Goal: Register for event/course

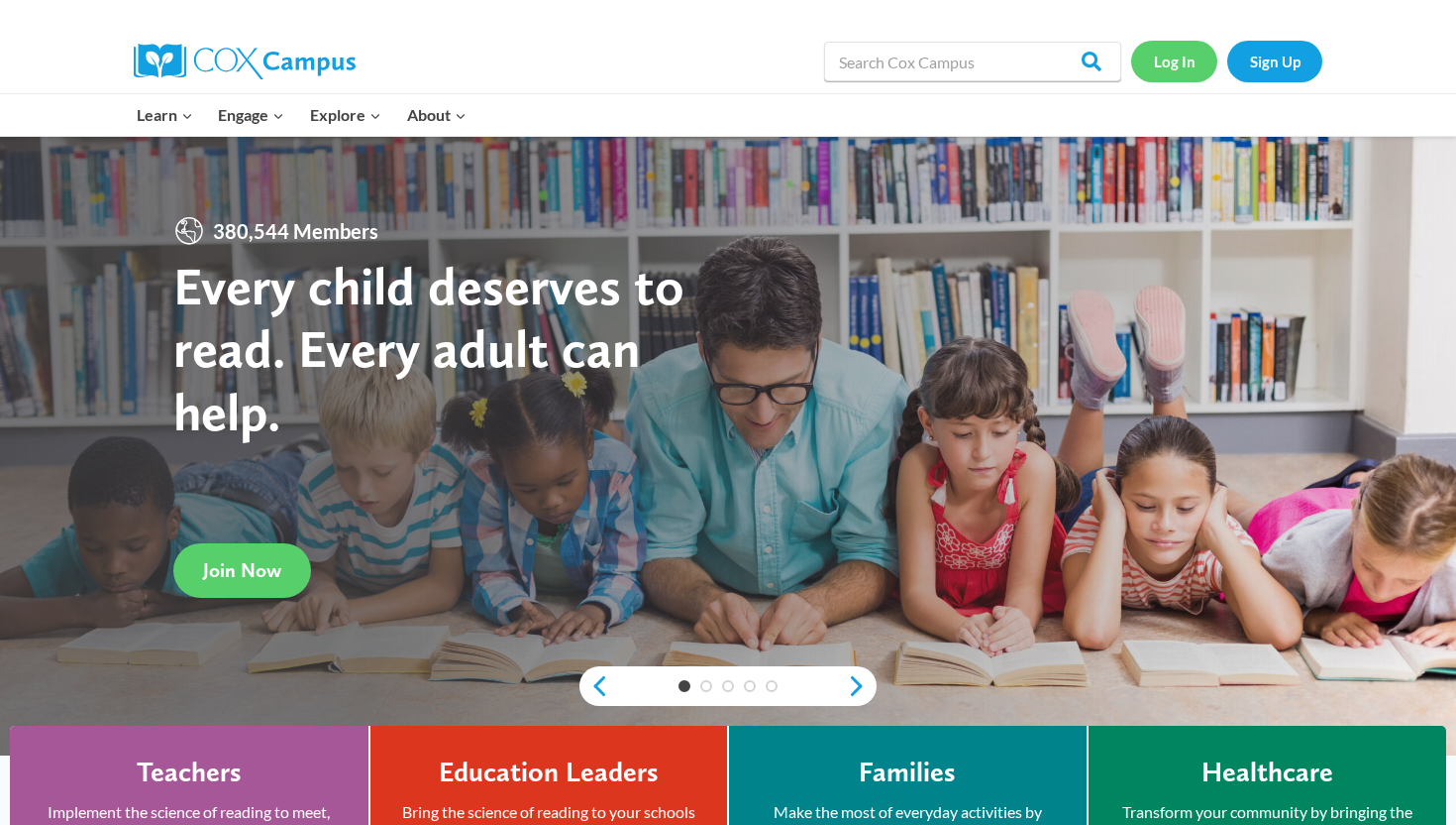
click at [1185, 57] on link "Log In" at bounding box center [1175, 61] width 86 height 41
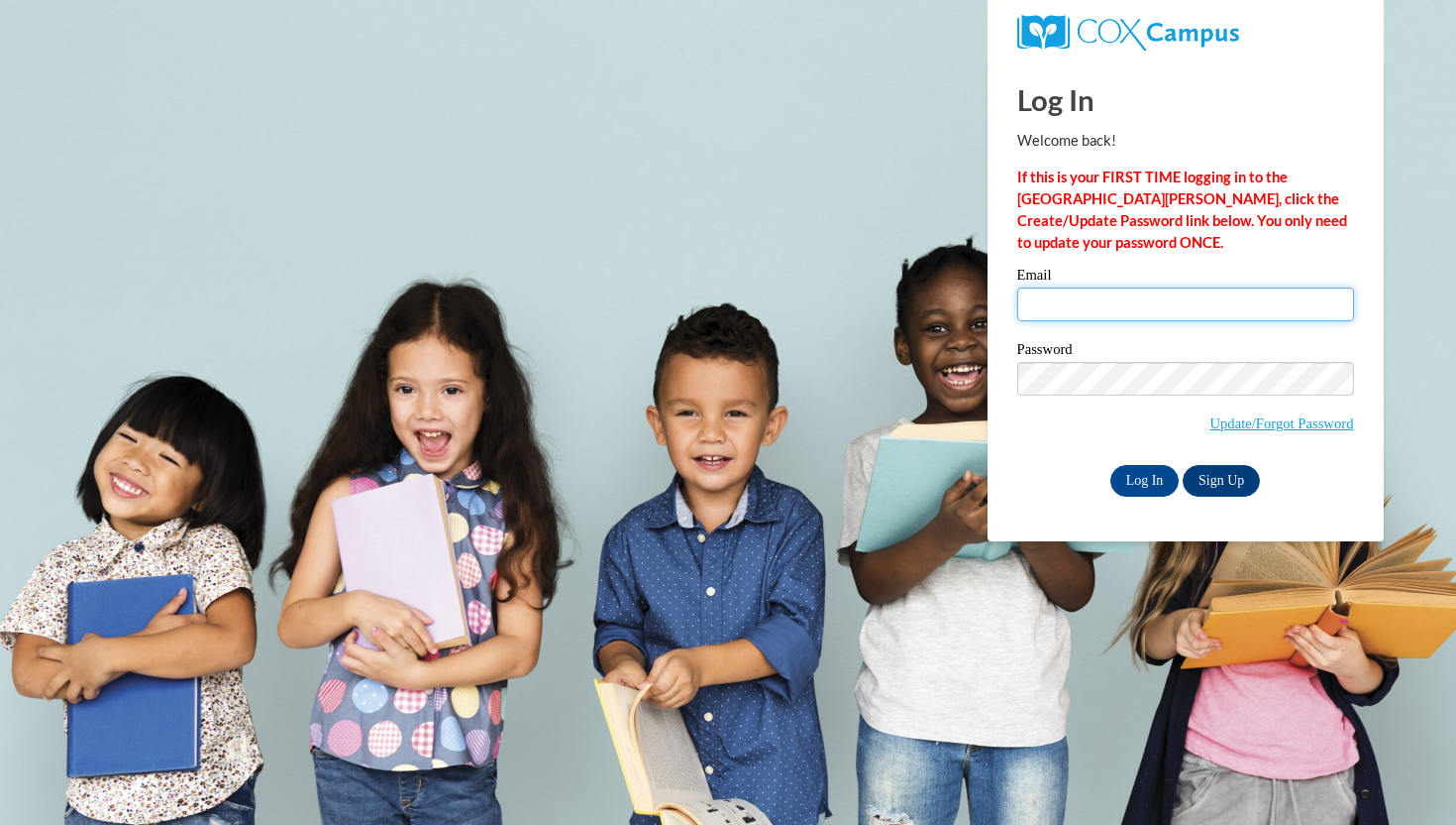
click at [1078, 303] on input "Email" at bounding box center [1186, 304] width 337 height 34
type input "csowinski@waukesha.k12.wi.us"
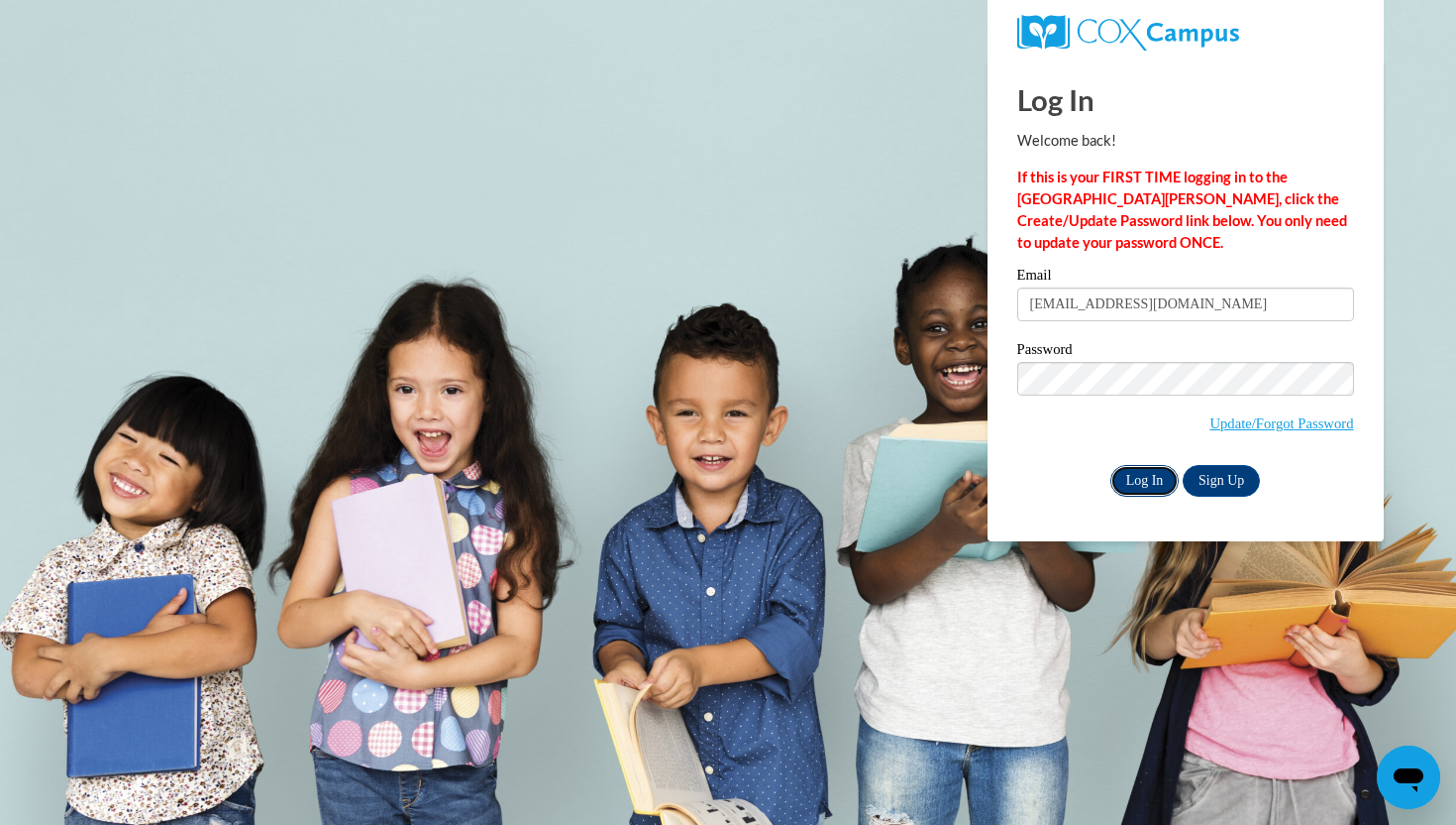
click at [1134, 488] on input "Log In" at bounding box center [1146, 481] width 70 height 32
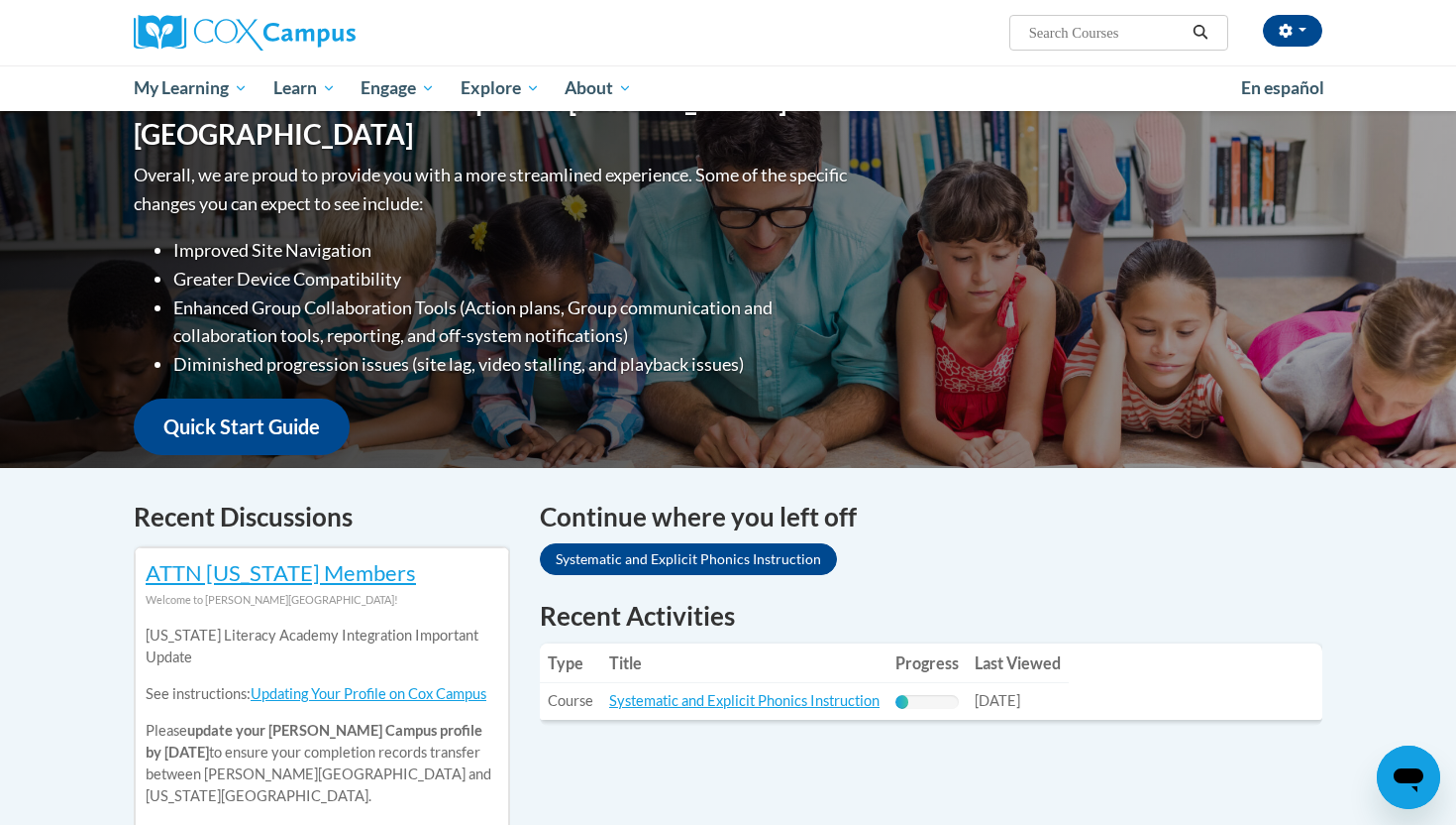
scroll to position [174, 0]
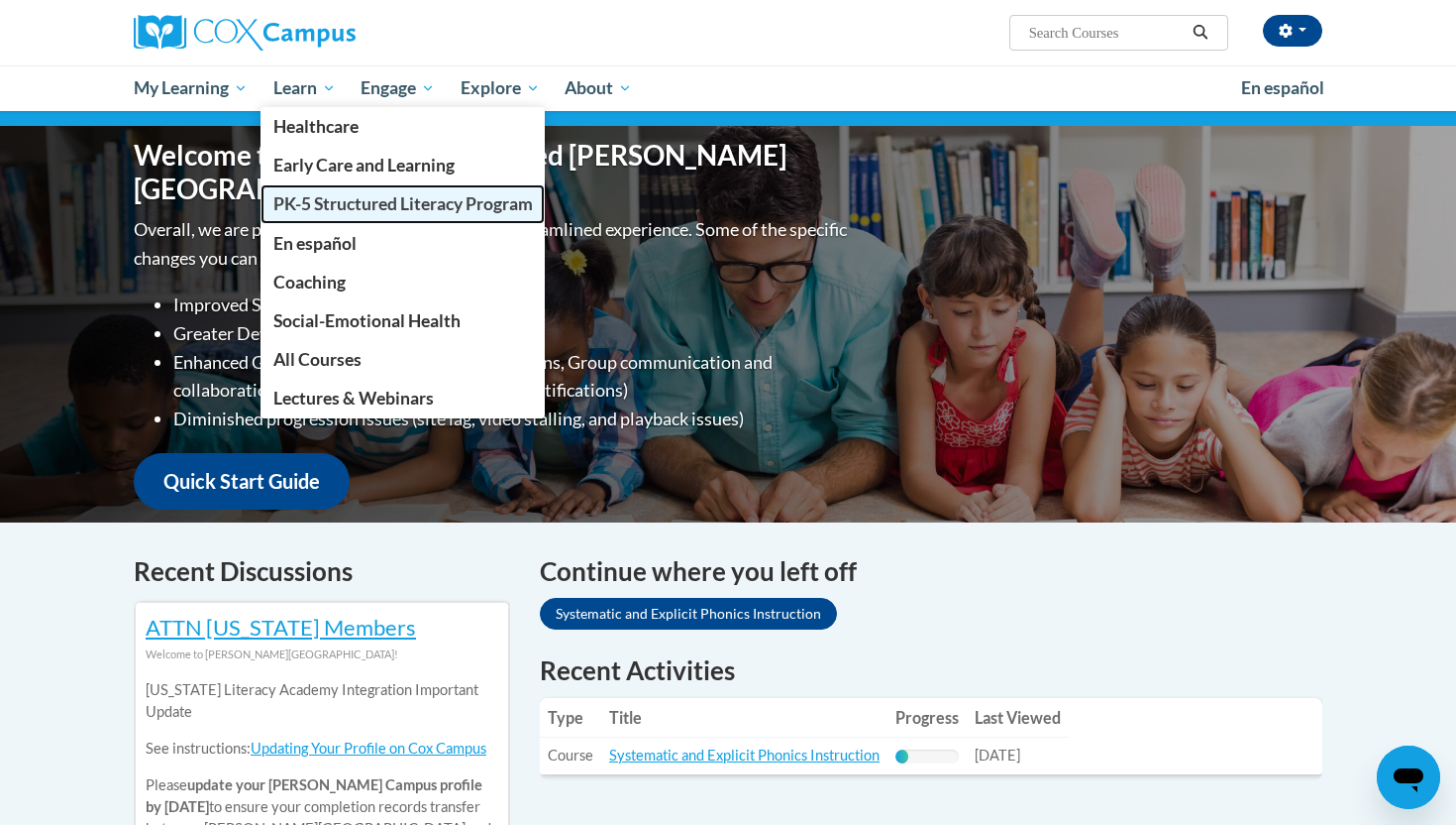
click at [332, 207] on span "PK-5 Structured Literacy Program" at bounding box center [403, 204] width 259 height 21
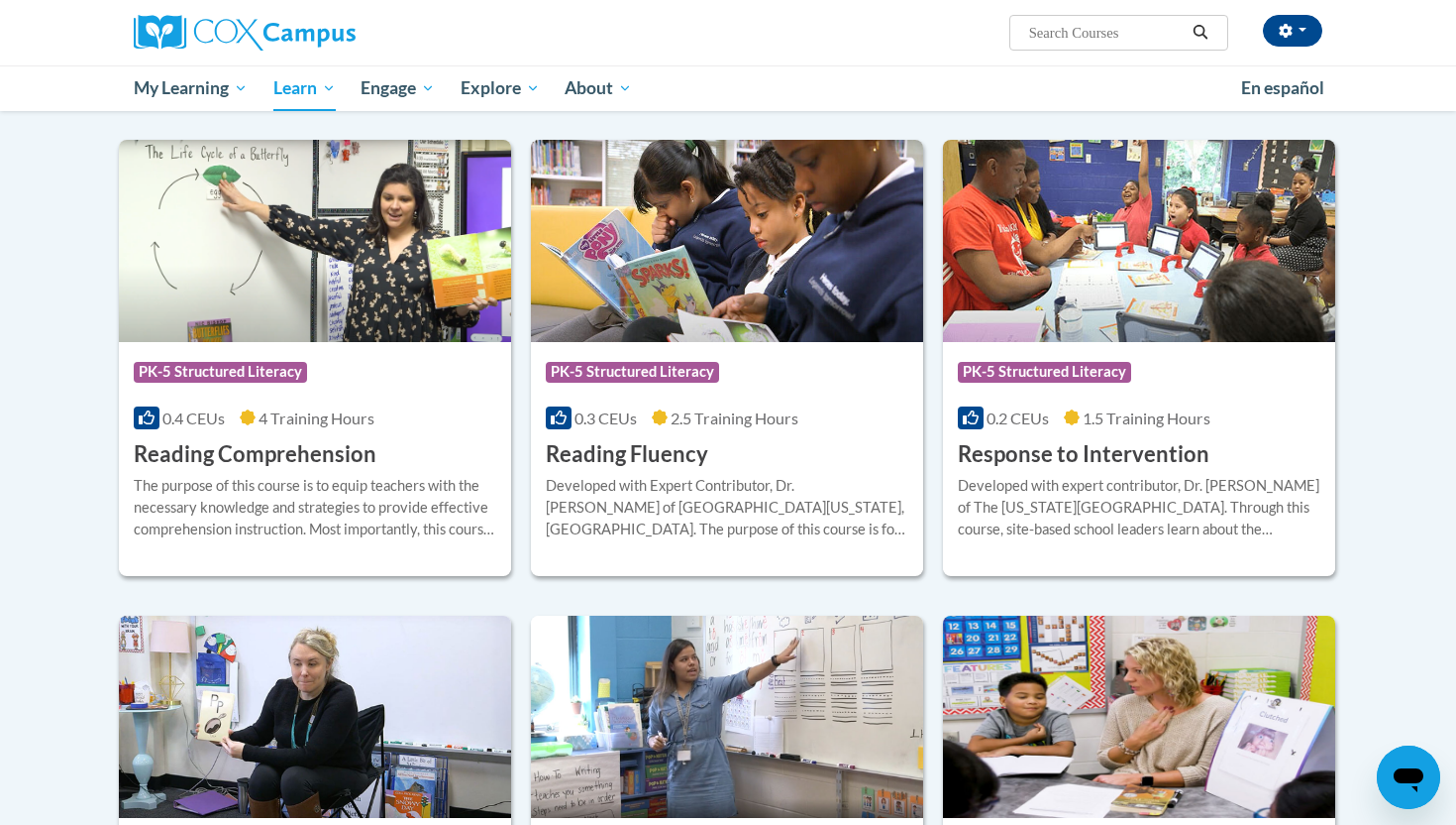
scroll to position [1637, 0]
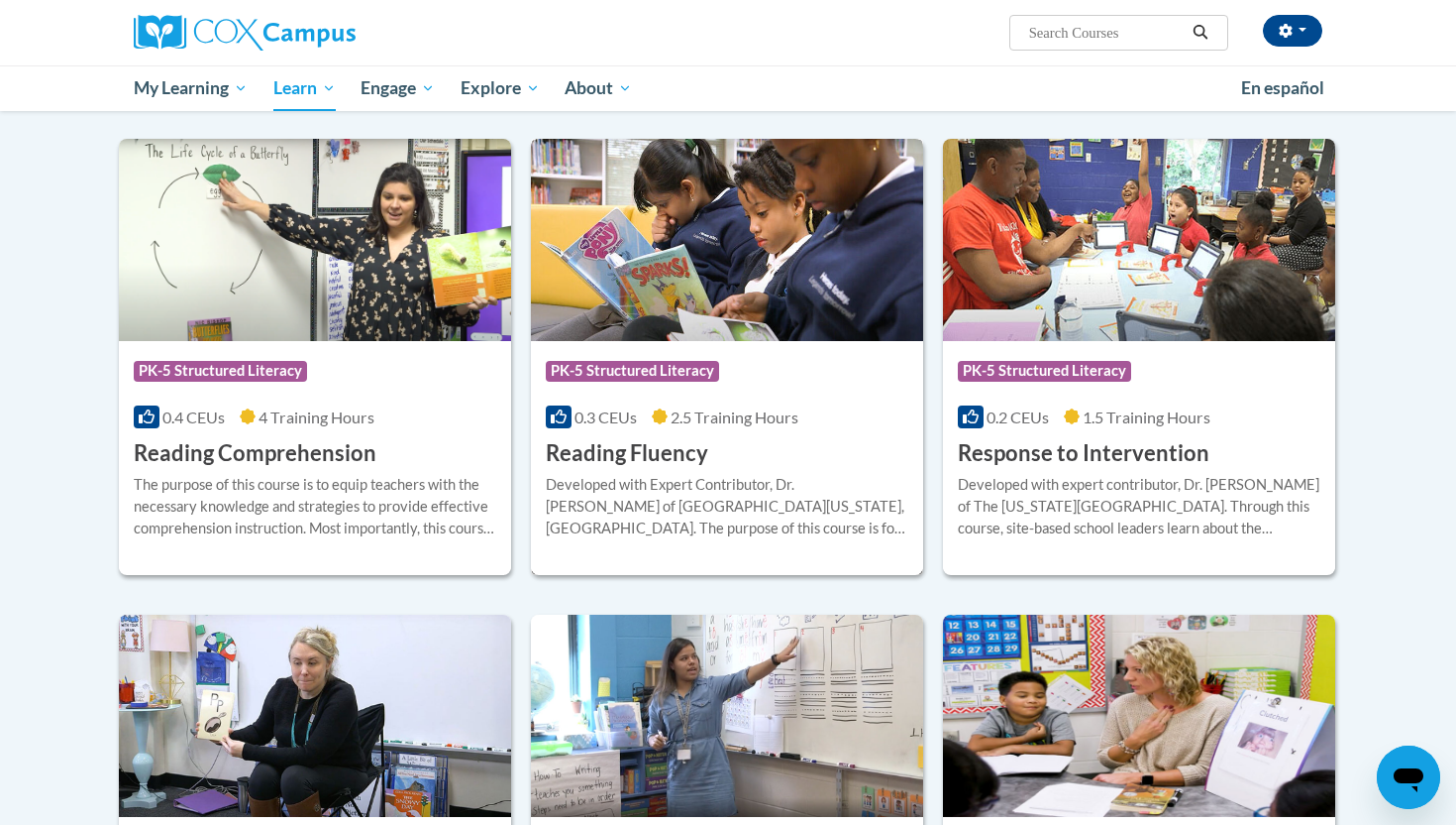
click at [754, 358] on div "Course Category: PK-5 Structured Literacy" at bounding box center [727, 373] width 363 height 45
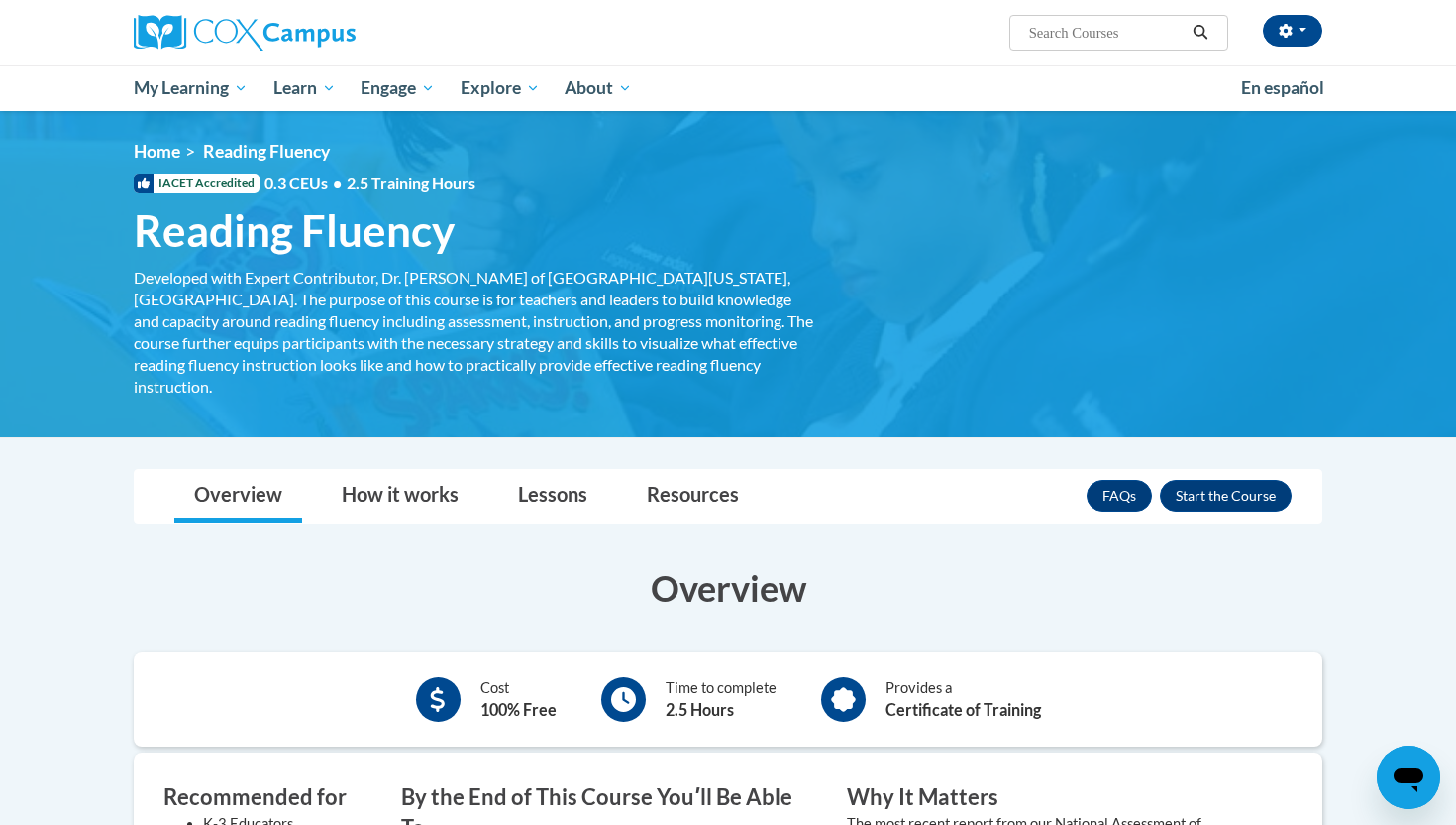
scroll to position [86, 0]
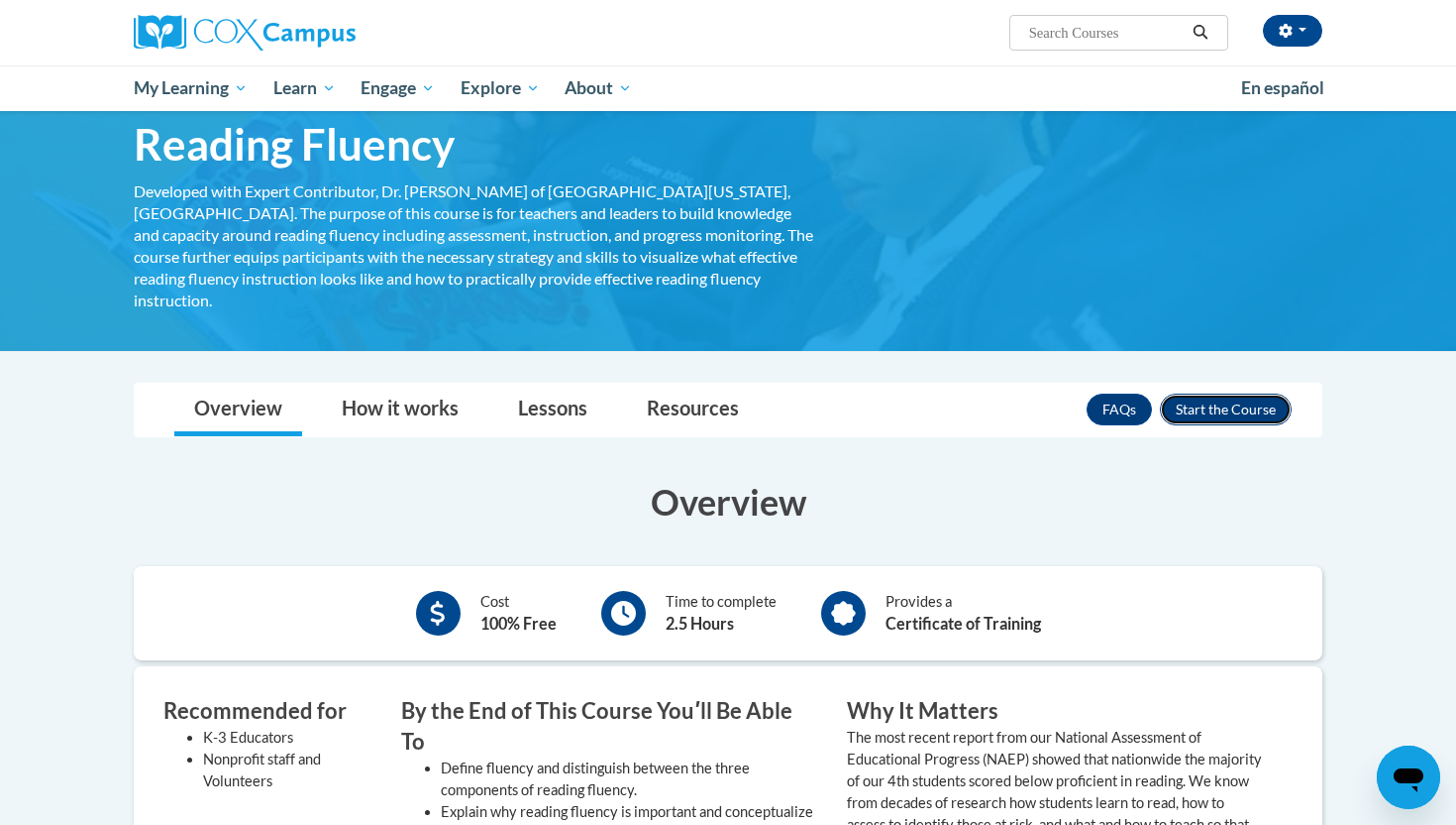
click at [1221, 393] on button "Enroll" at bounding box center [1226, 409] width 132 height 32
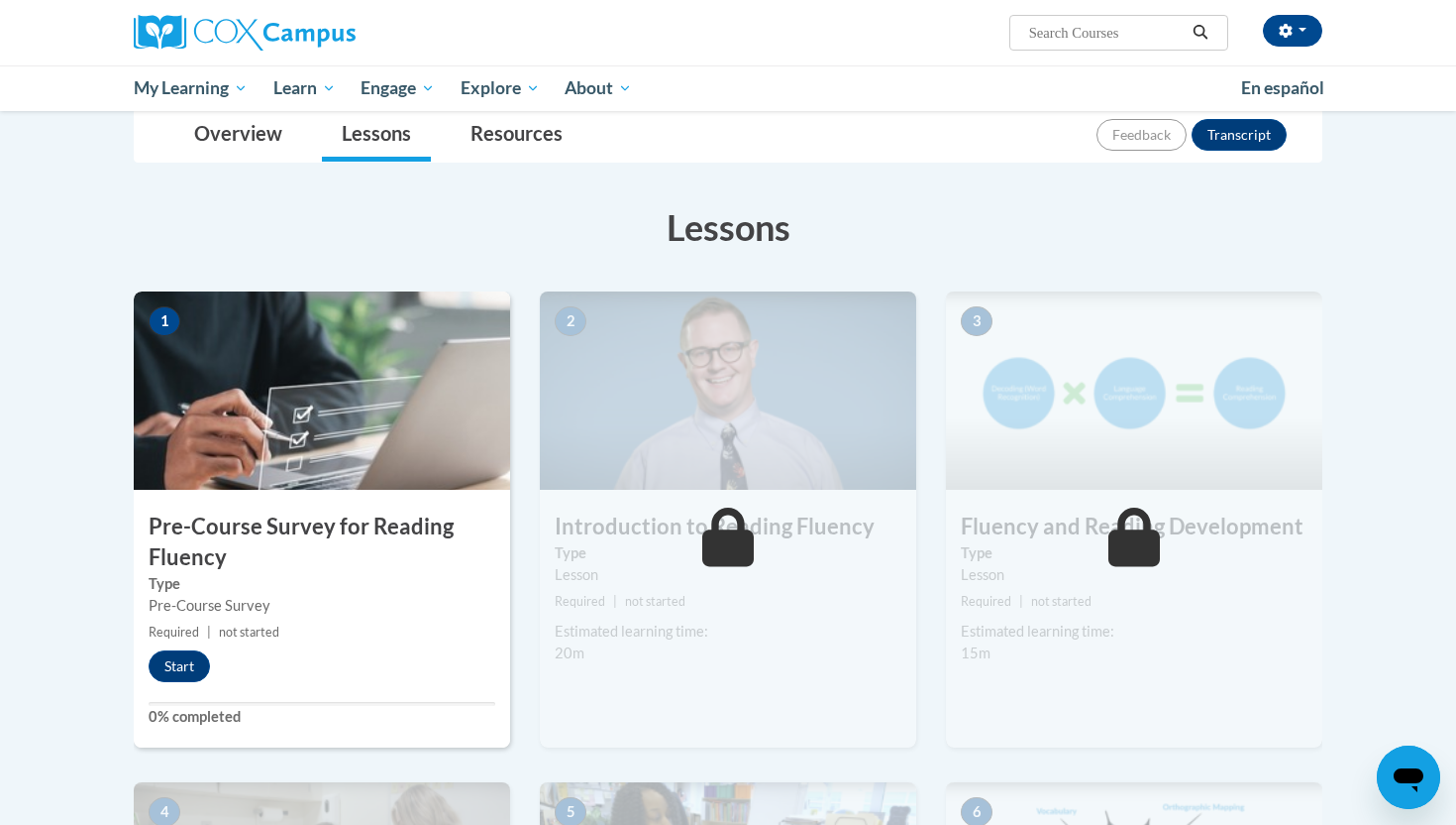
scroll to position [269, 0]
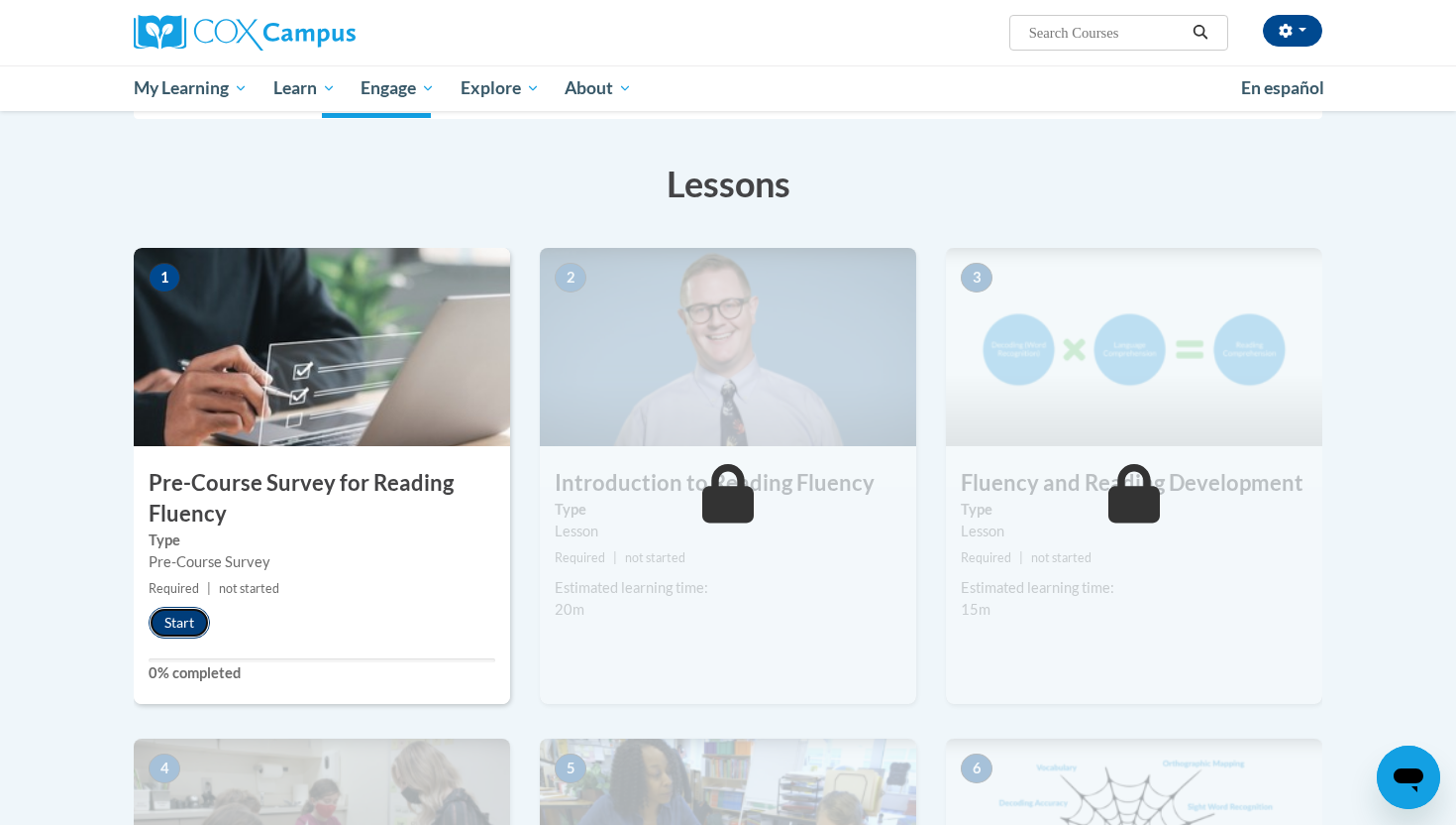
click at [191, 610] on button "Start" at bounding box center [180, 622] width 62 height 32
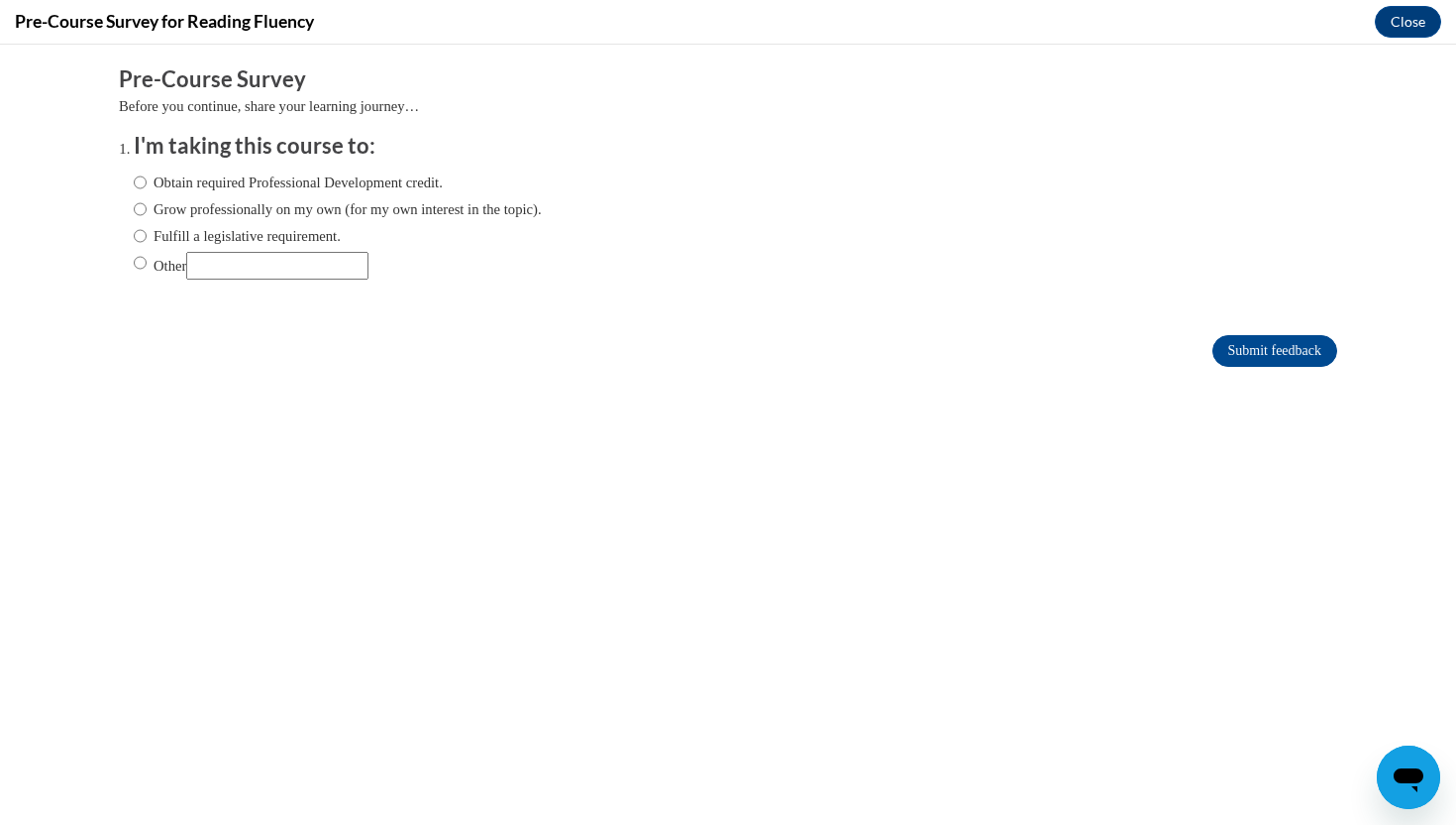
scroll to position [0, 0]
click at [323, 187] on label "Obtain required Professional Development credit." at bounding box center [288, 183] width 309 height 22
click at [147, 187] on input "Obtain required Professional Development credit." at bounding box center [140, 183] width 13 height 22
radio input "true"
click at [1243, 372] on form "Pre-Course Survey Before you continue, share your learning journey… I'm taking …" at bounding box center [728, 226] width 1219 height 323
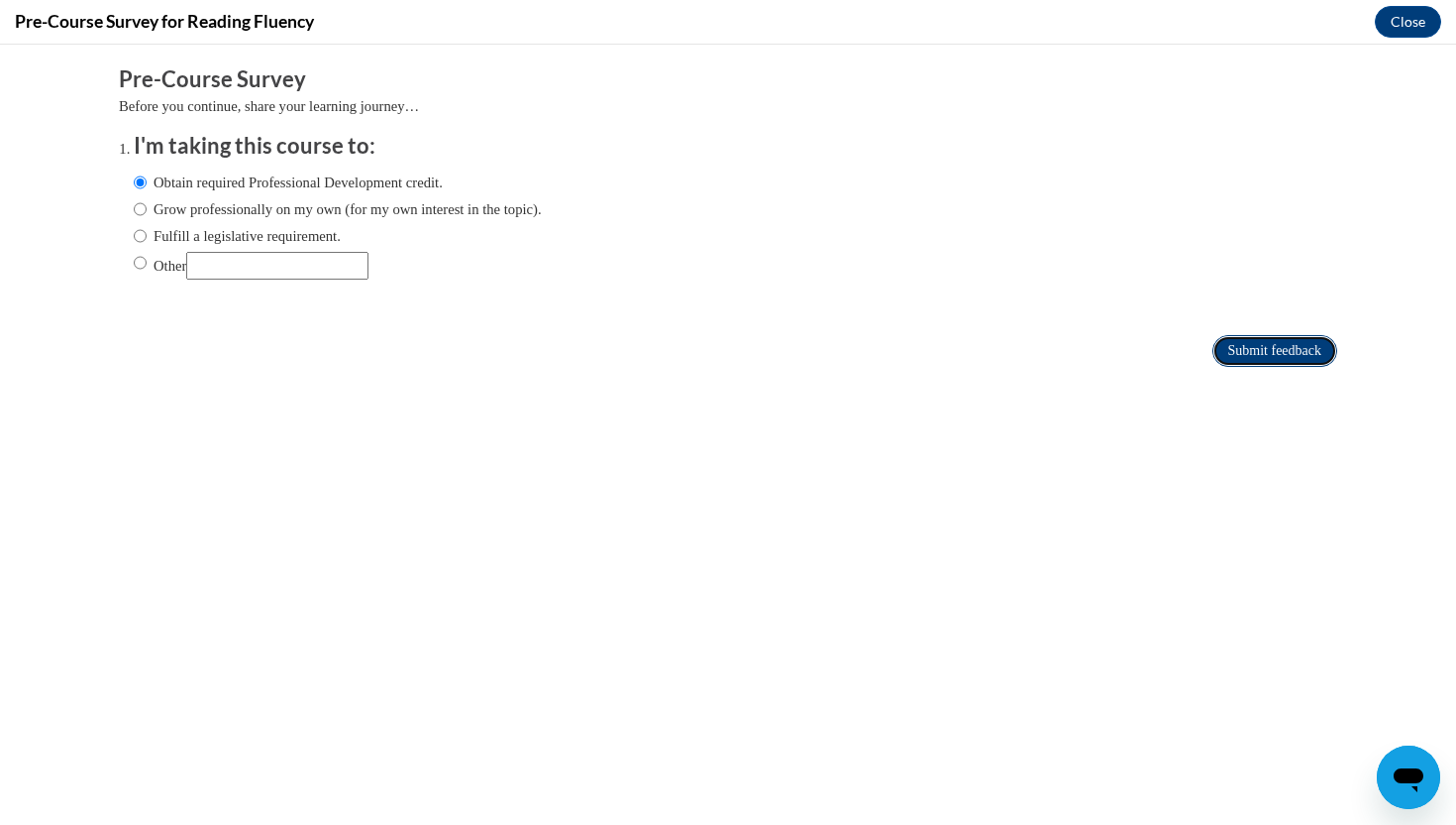
click at [1256, 343] on input "Submit feedback" at bounding box center [1274, 351] width 125 height 32
click at [1268, 351] on input "Submit feedback" at bounding box center [1274, 351] width 125 height 32
click at [1421, 23] on button "Close" at bounding box center [1408, 22] width 67 height 32
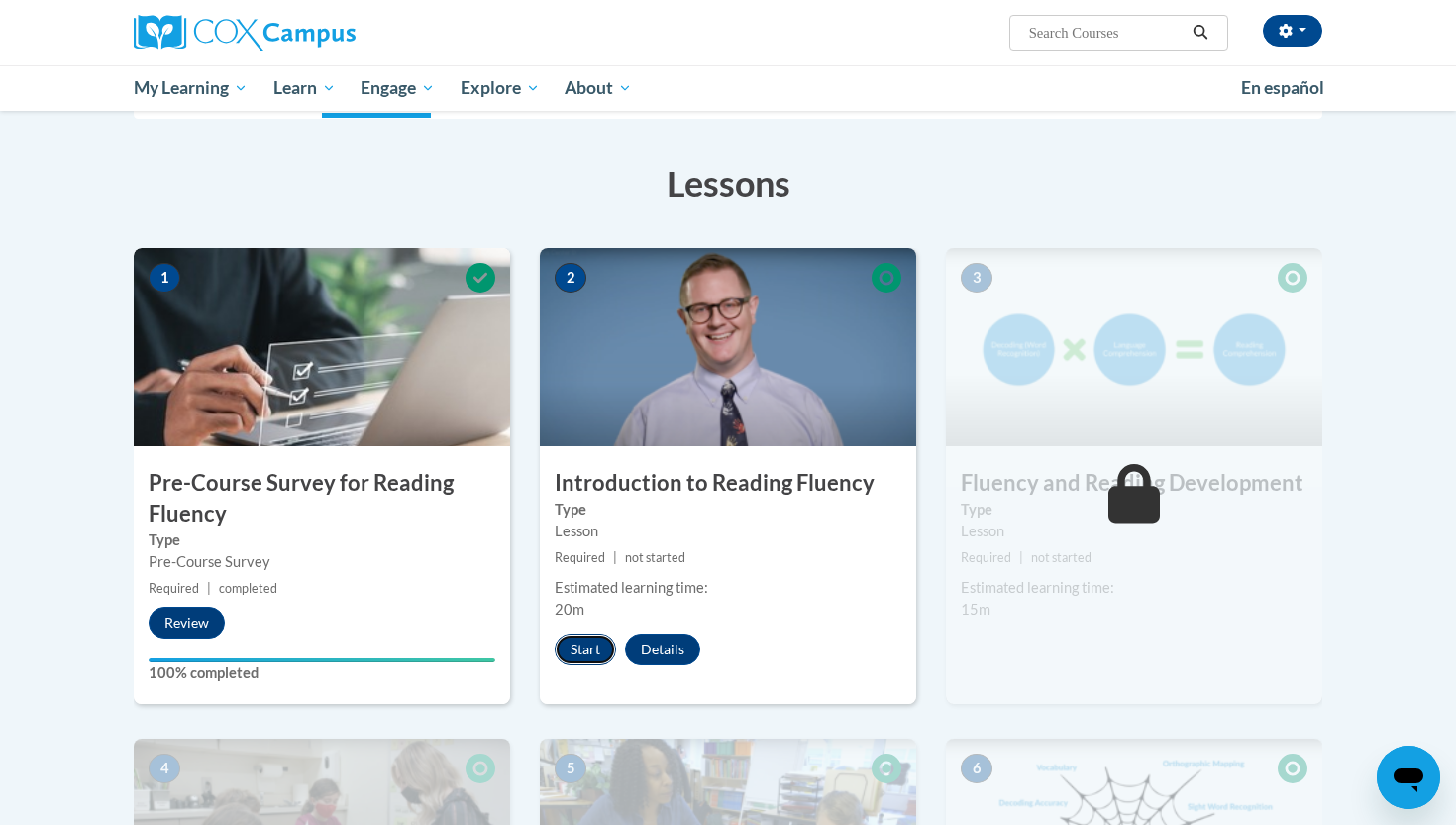
click at [583, 648] on button "Start" at bounding box center [585, 649] width 62 height 32
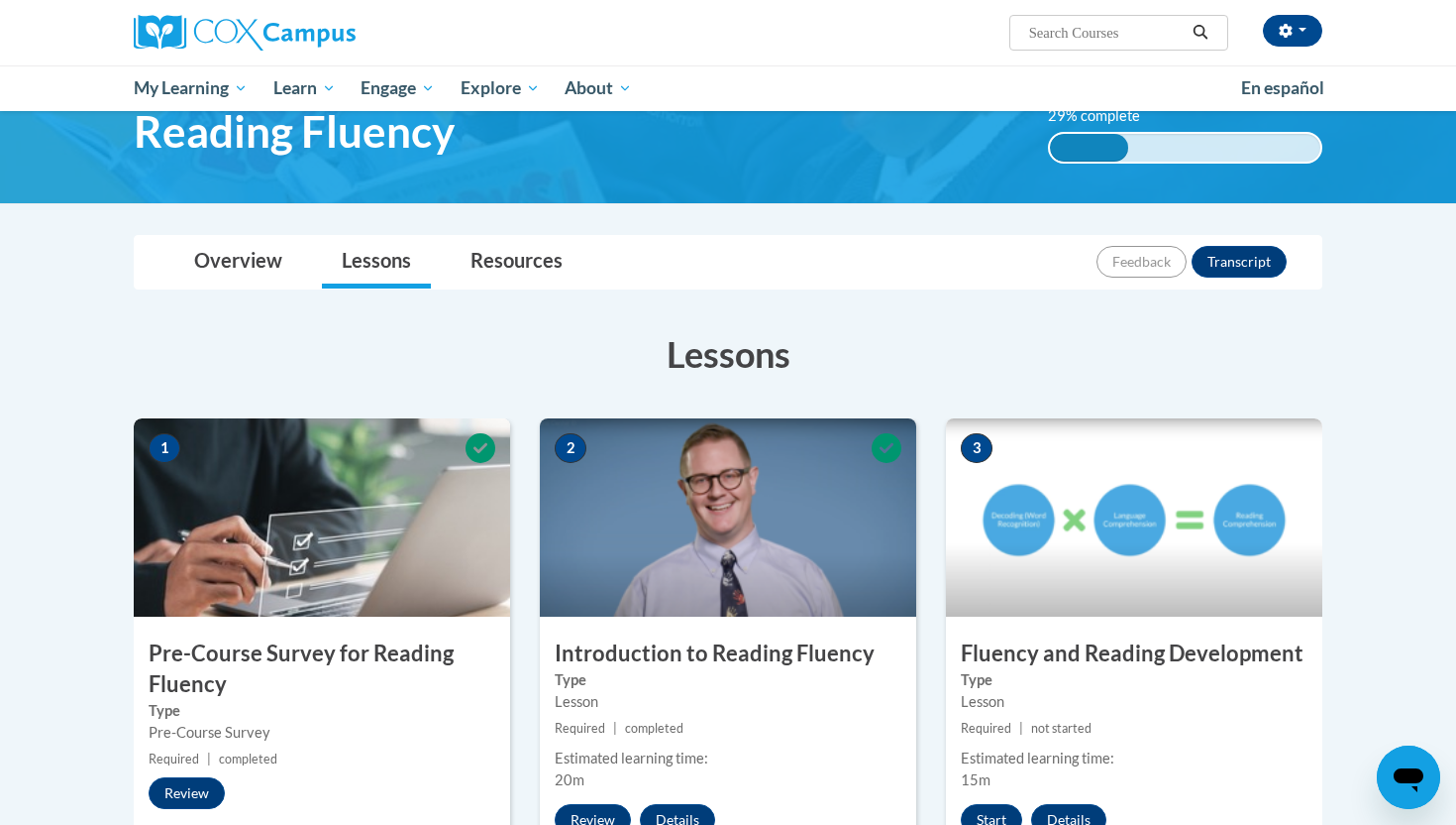
scroll to position [103, 0]
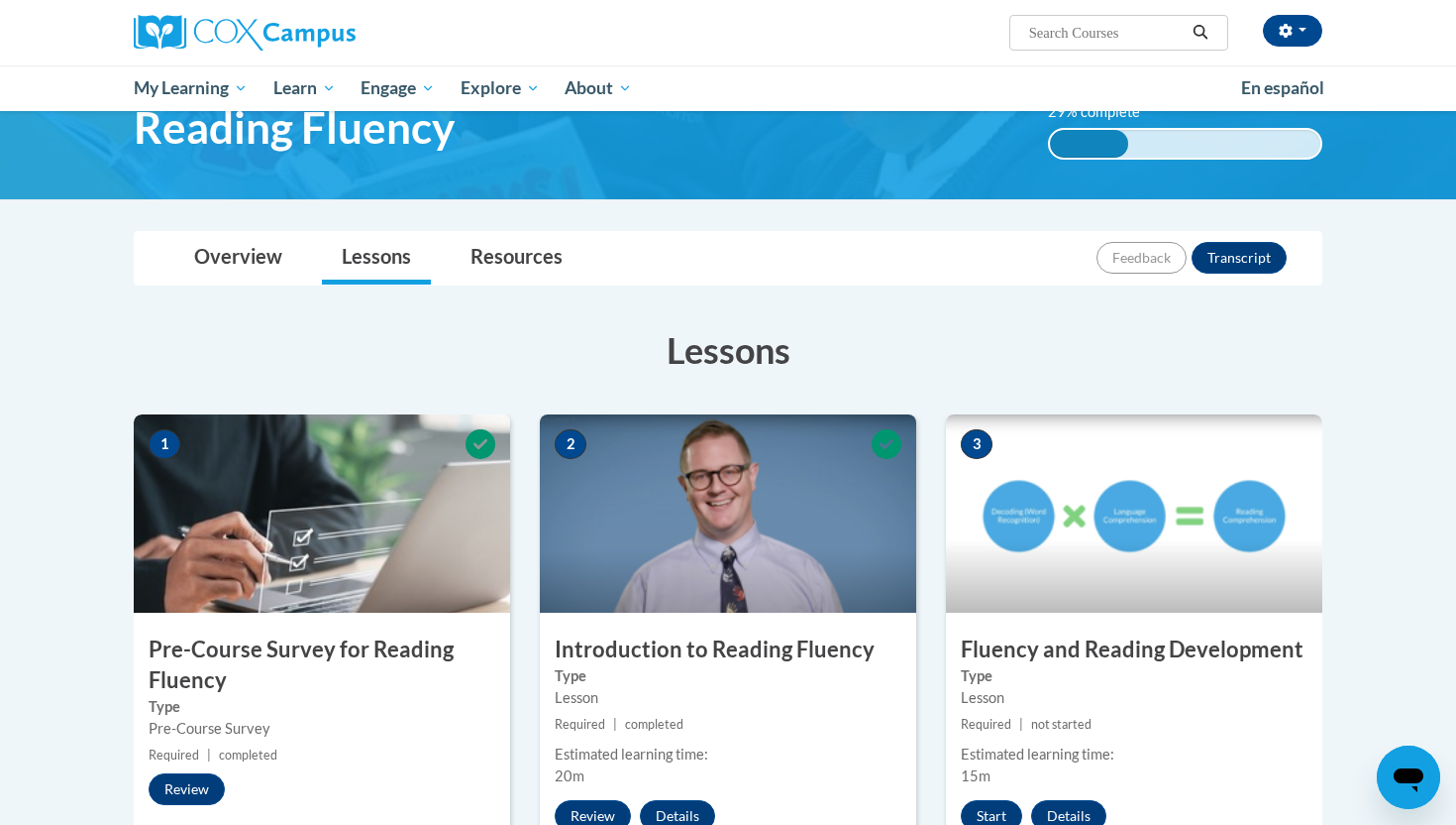
click at [1120, 584] on img at bounding box center [1135, 513] width 377 height 199
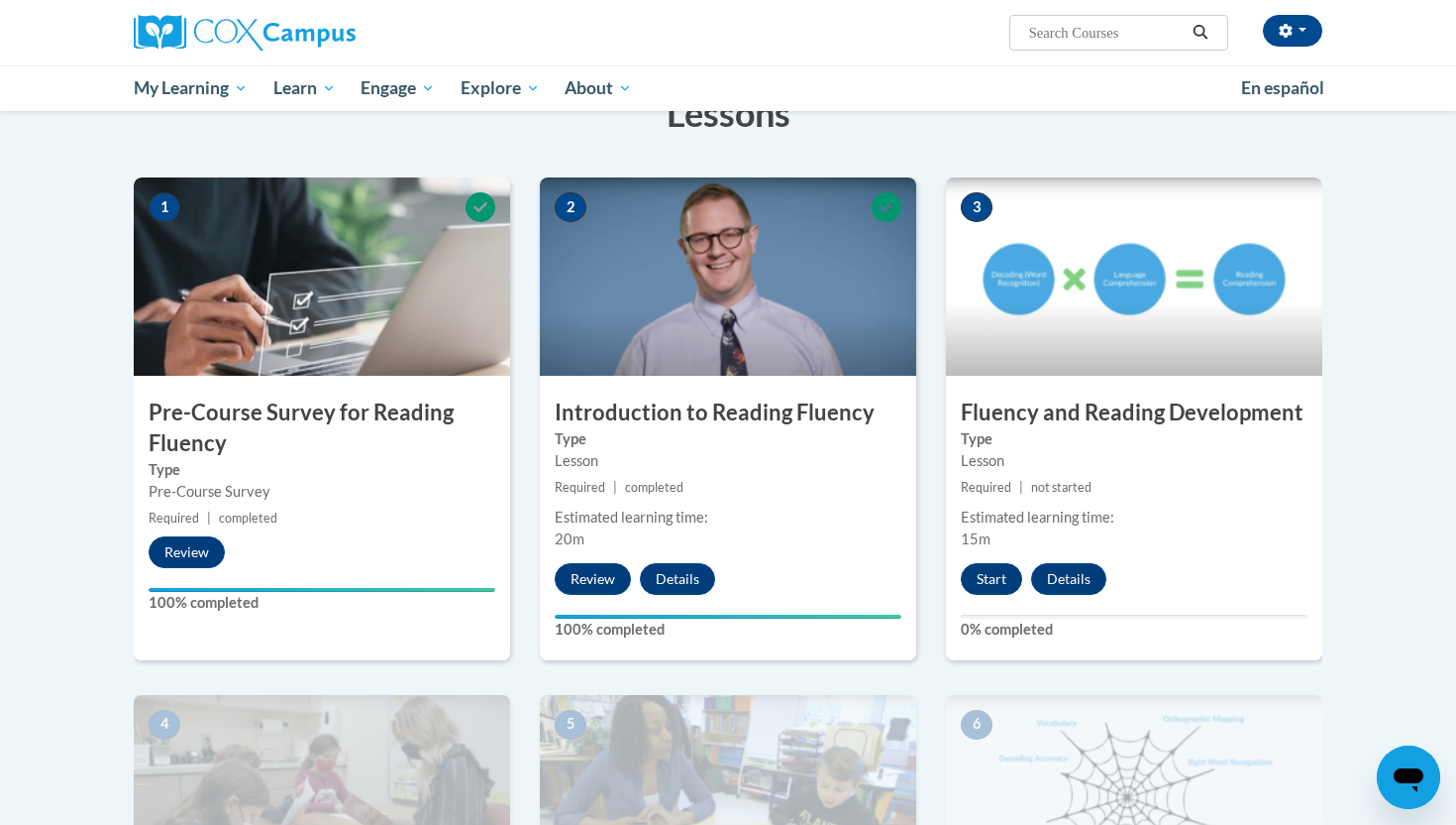
scroll to position [345, 0]
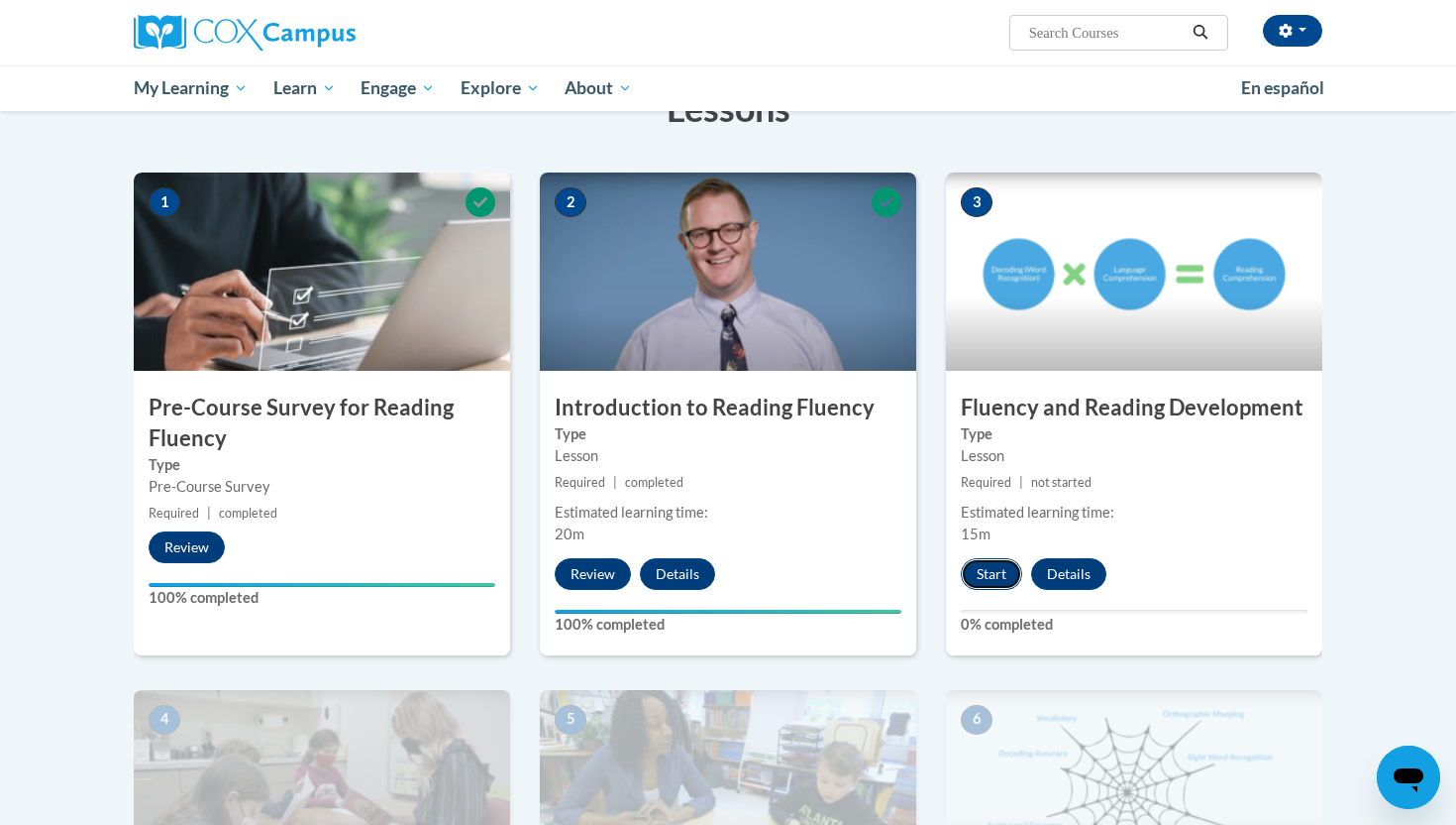
click at [1004, 579] on button "Start" at bounding box center [992, 574] width 62 height 32
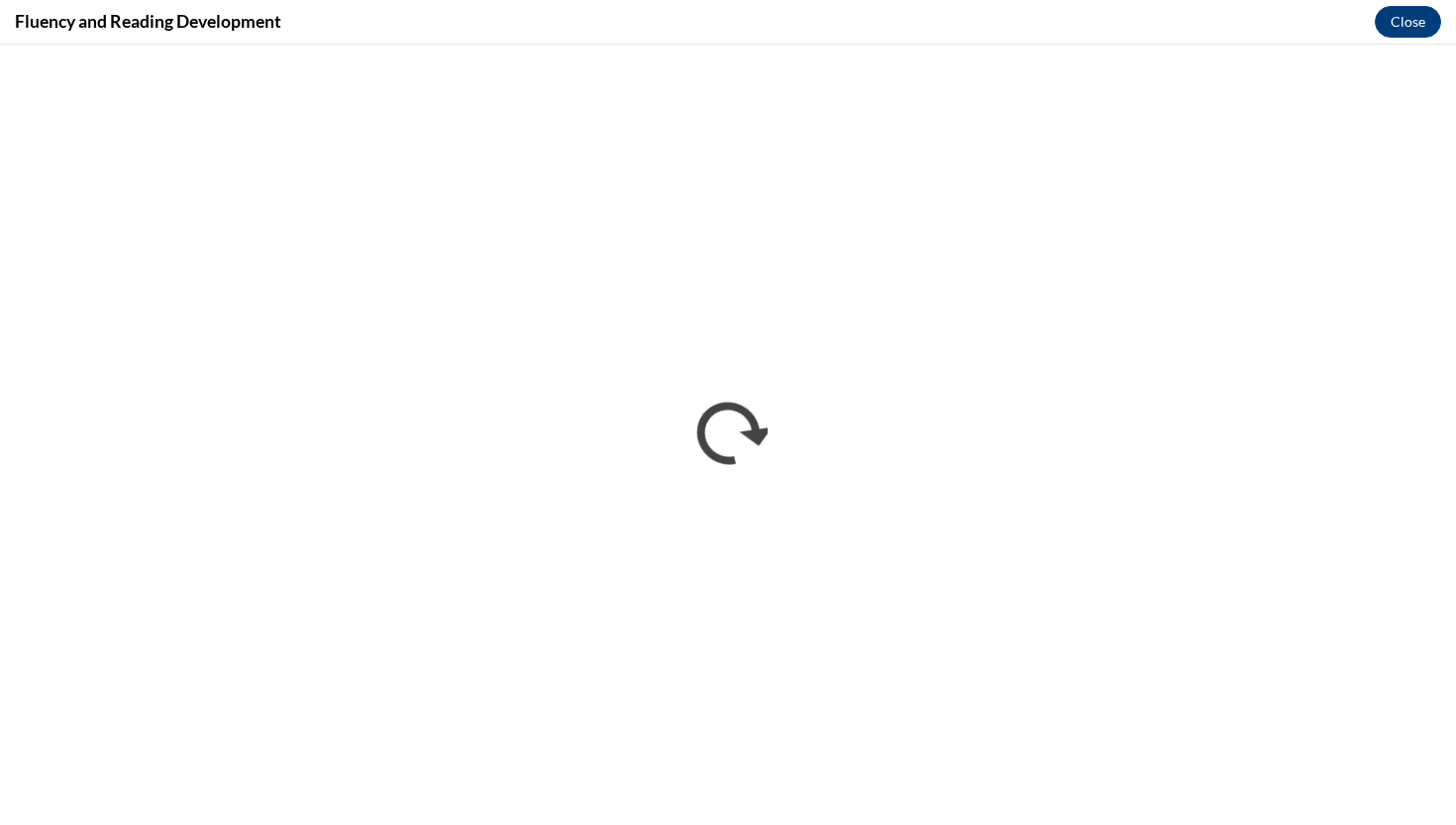
scroll to position [0, 0]
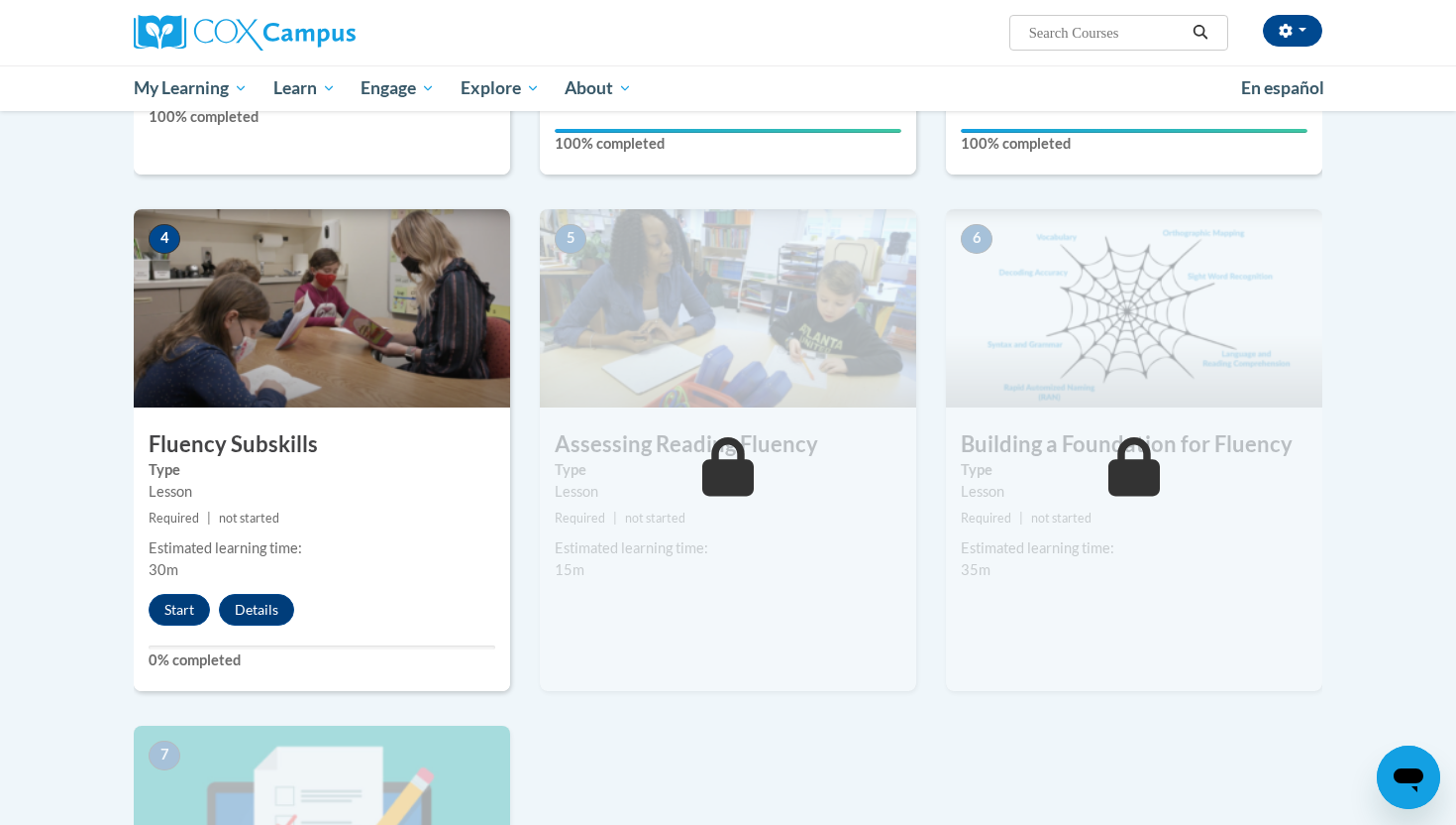
scroll to position [826, 0]
click at [393, 400] on img at bounding box center [322, 308] width 377 height 199
click at [180, 605] on button "Start" at bounding box center [180, 610] width 62 height 32
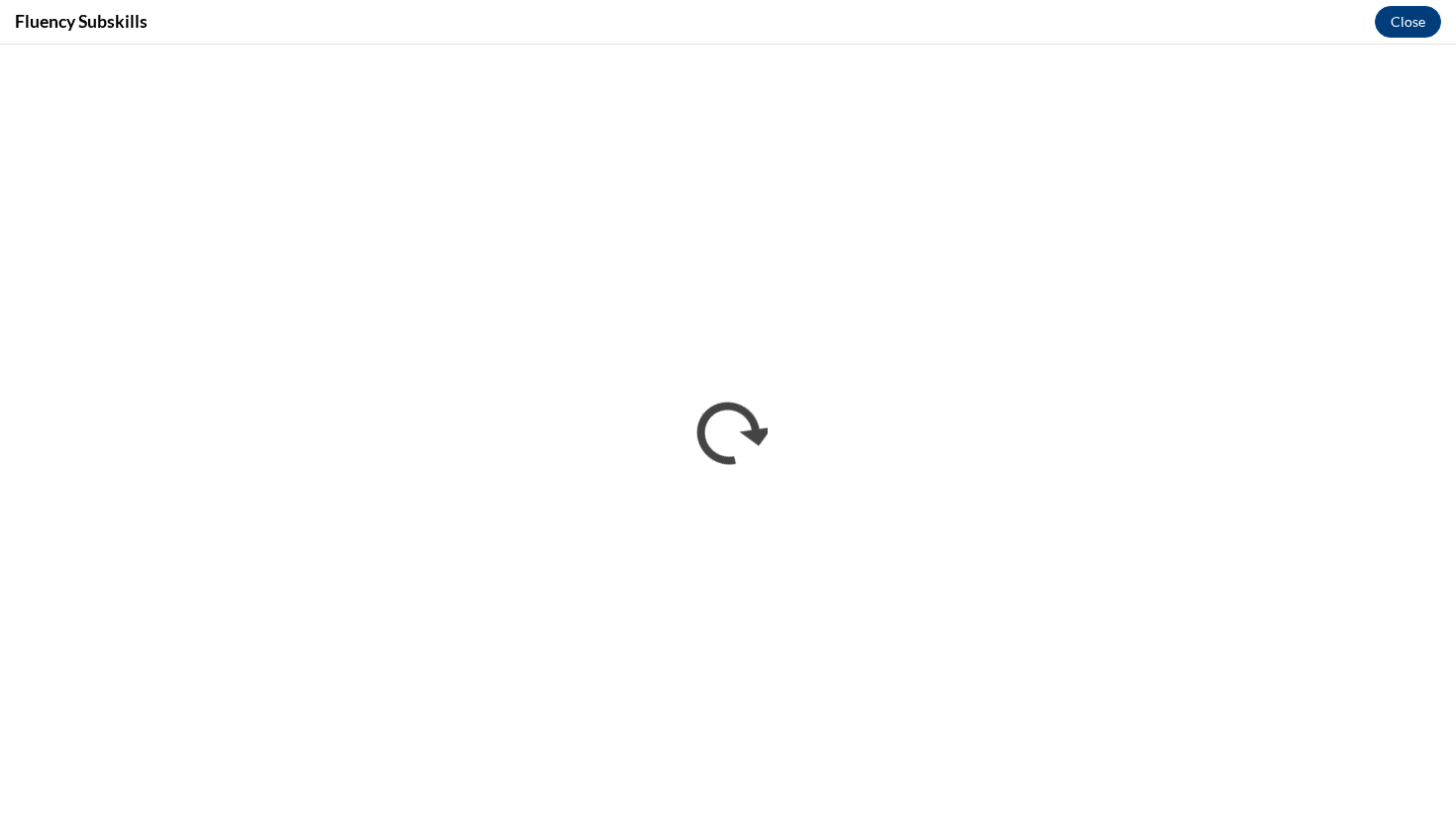
scroll to position [0, 0]
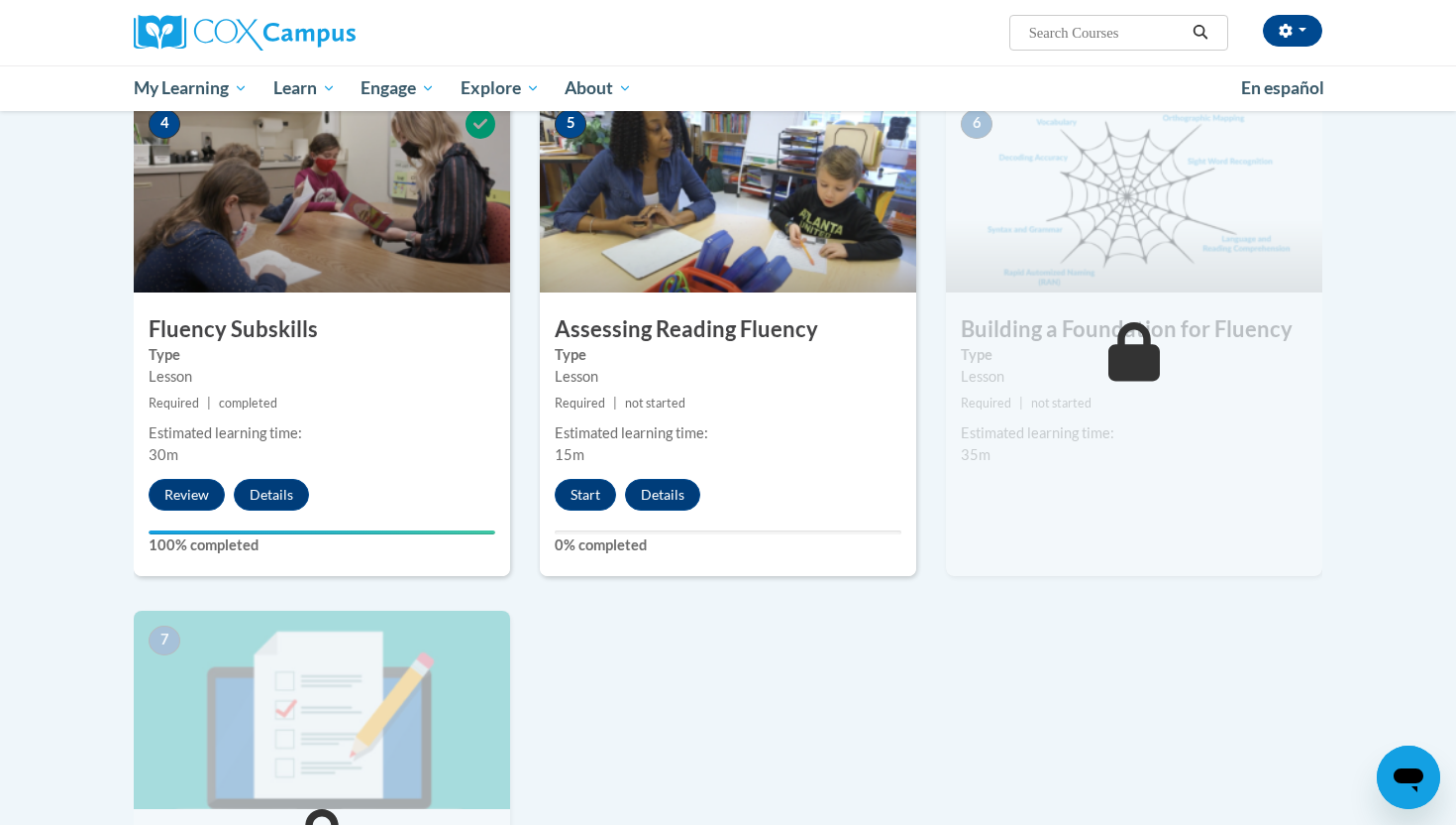
scroll to position [943, 0]
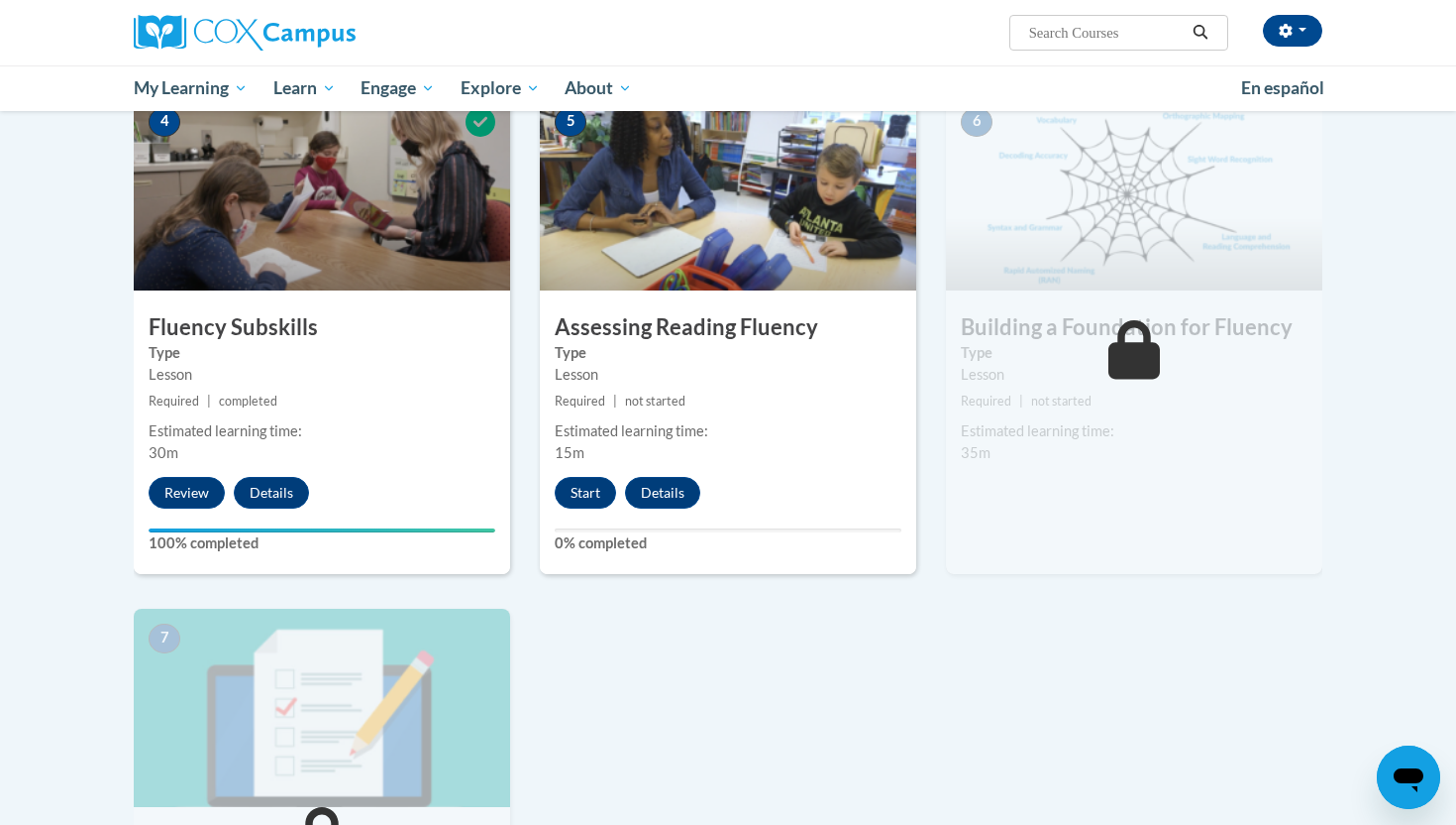
click at [755, 275] on img at bounding box center [728, 191] width 377 height 199
click at [592, 483] on button "Start" at bounding box center [585, 493] width 62 height 32
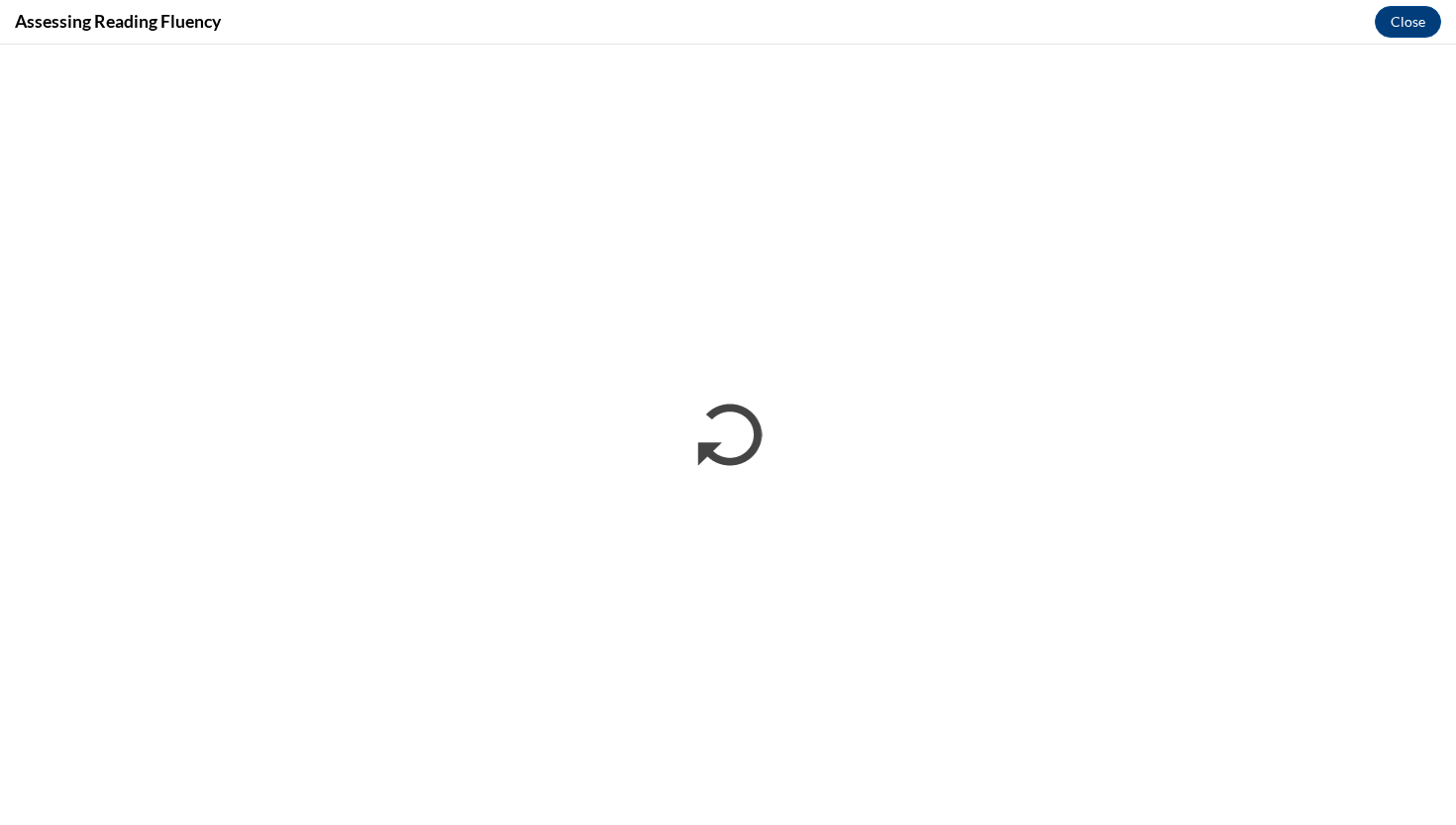
scroll to position [0, 0]
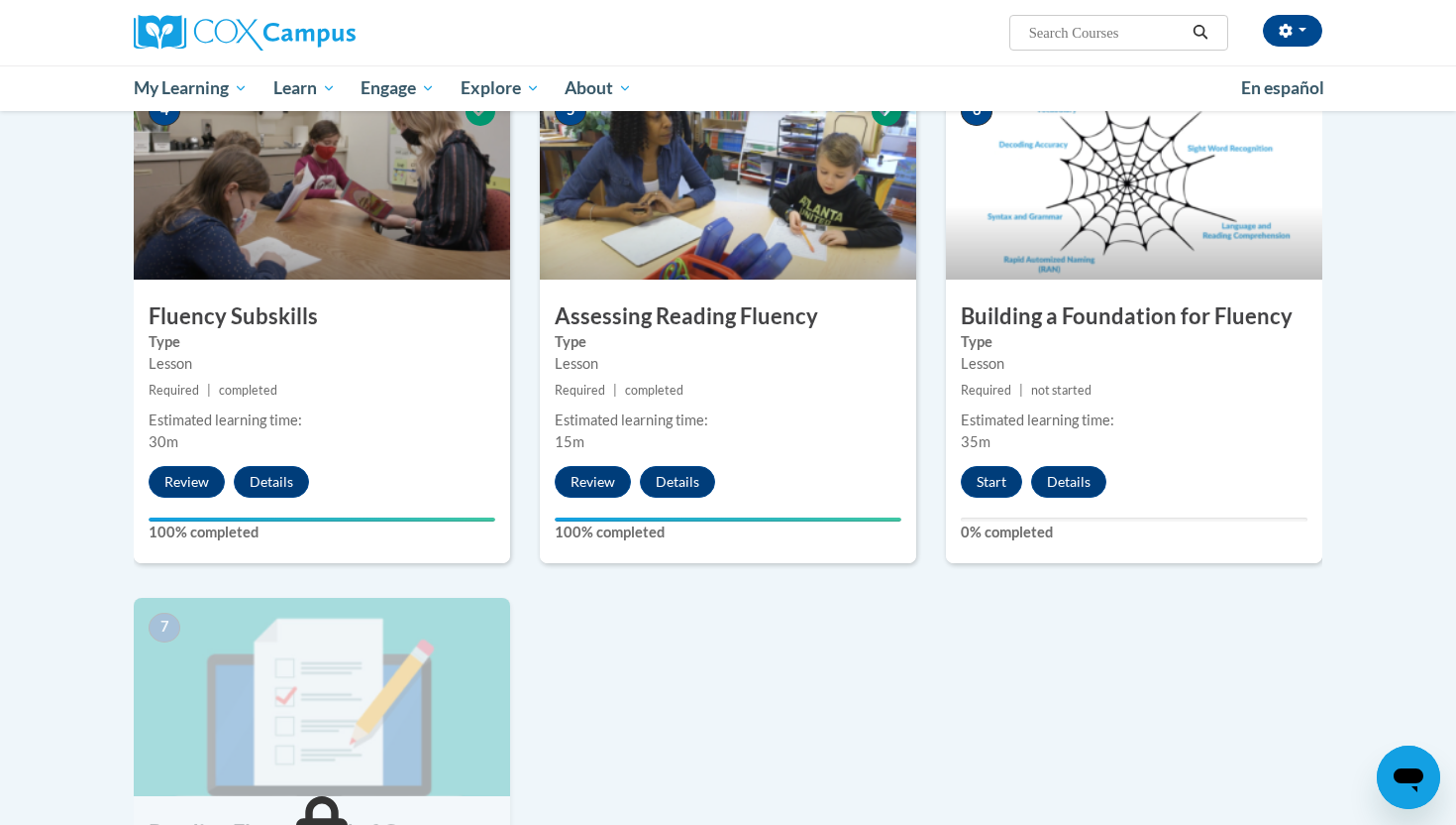
scroll to position [955, 0]
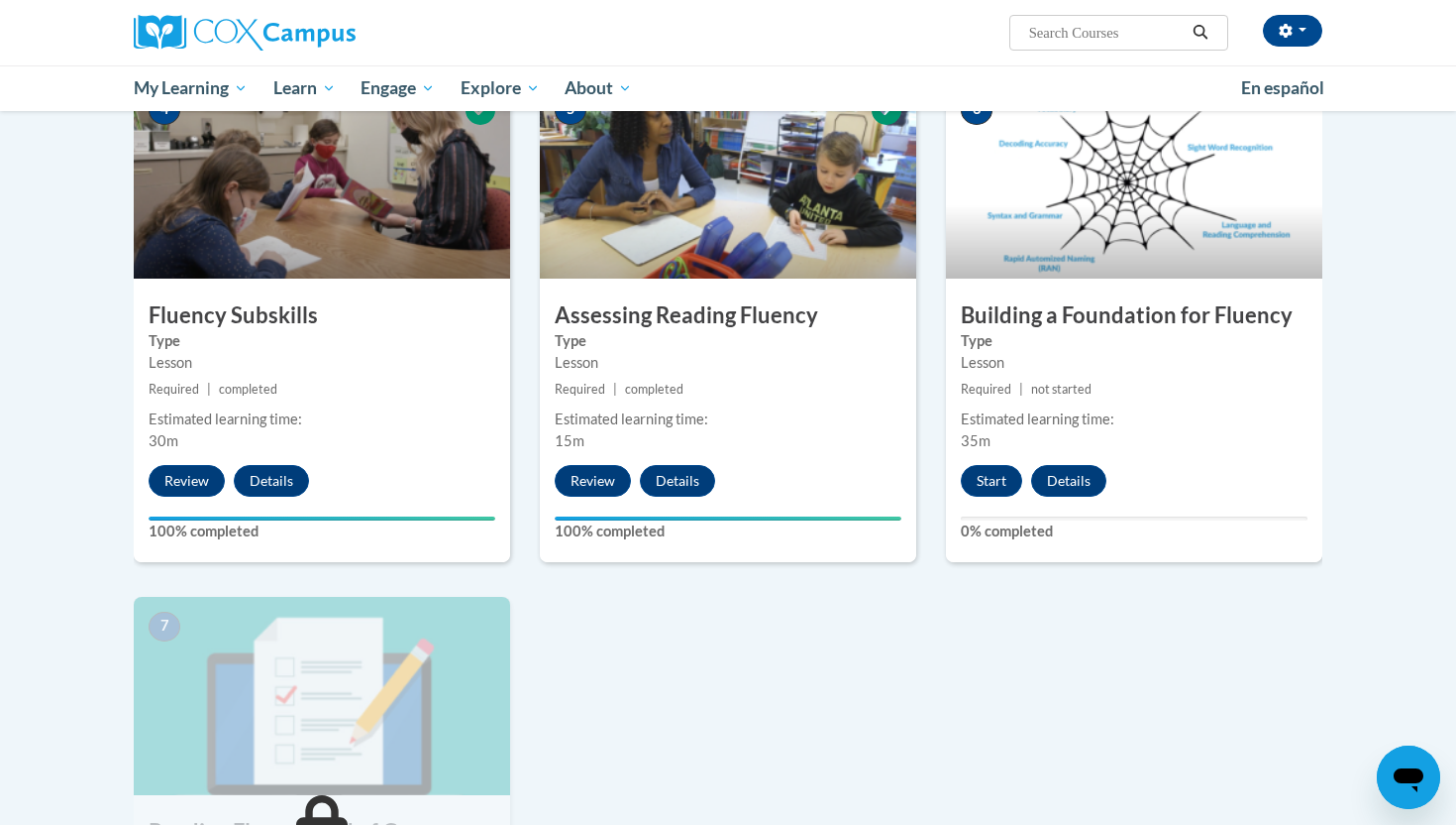
click at [1149, 228] on img at bounding box center [1135, 179] width 377 height 199
click at [1003, 477] on button "Start" at bounding box center [992, 481] width 62 height 32
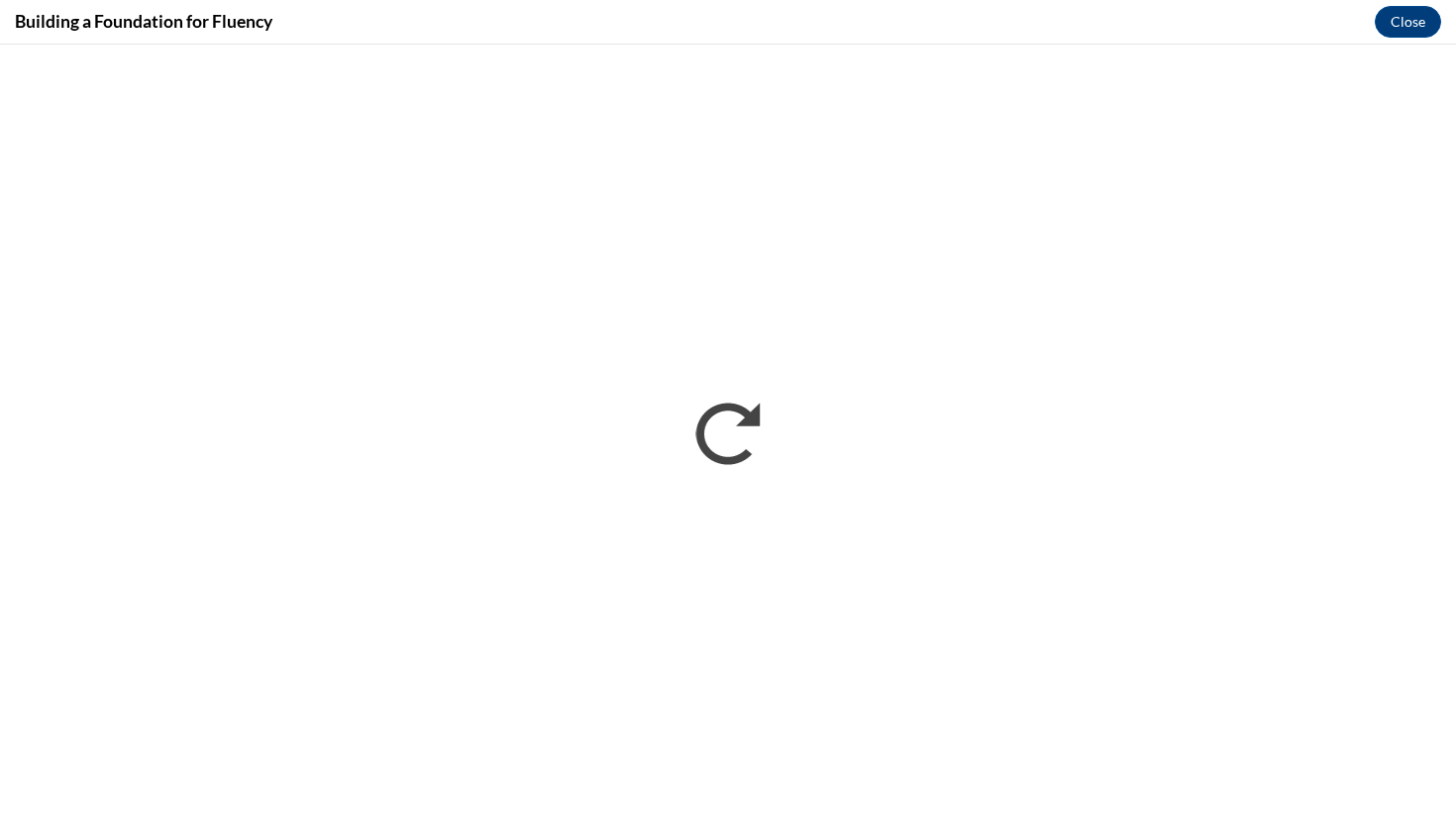
scroll to position [0, 0]
